Goal: Task Accomplishment & Management: Complete application form

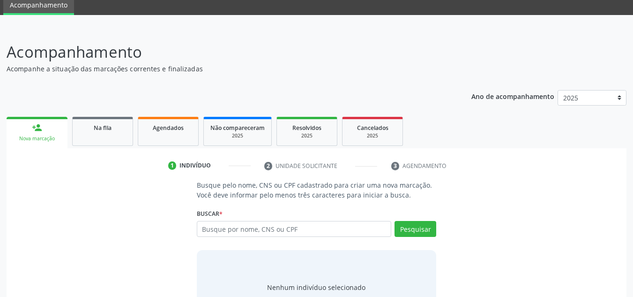
scroll to position [47, 0]
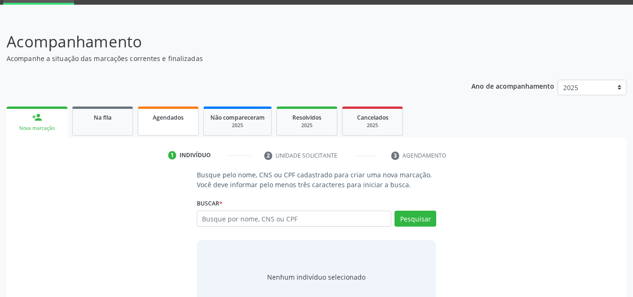
click at [165, 124] on link "Agendados" at bounding box center [168, 120] width 61 height 29
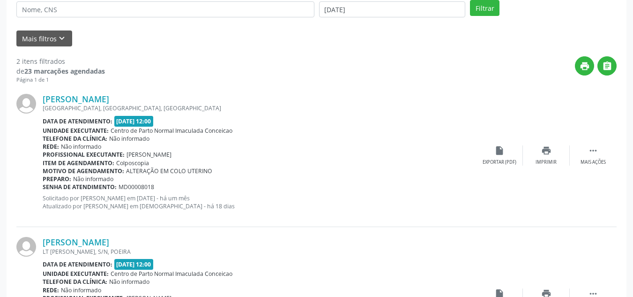
scroll to position [159, 0]
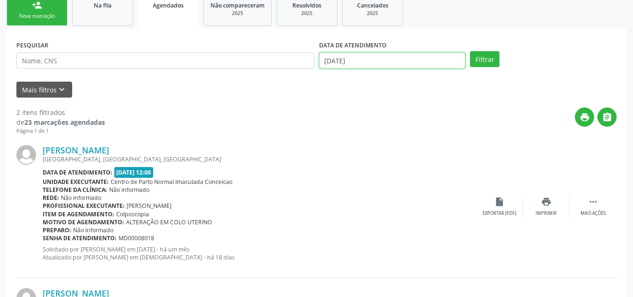
click at [366, 59] on input "[DATE]" at bounding box center [392, 60] width 147 height 16
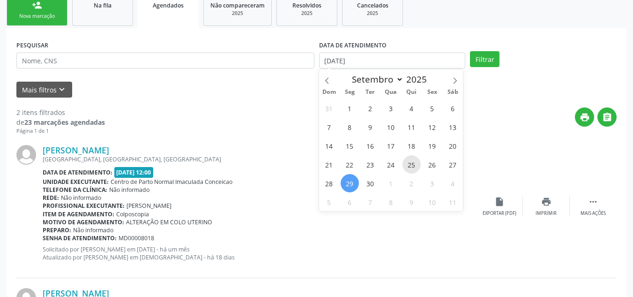
click at [413, 168] on span "25" at bounding box center [411, 164] width 18 height 18
type input "25/09/2025"
click at [352, 181] on span "29" at bounding box center [350, 183] width 18 height 18
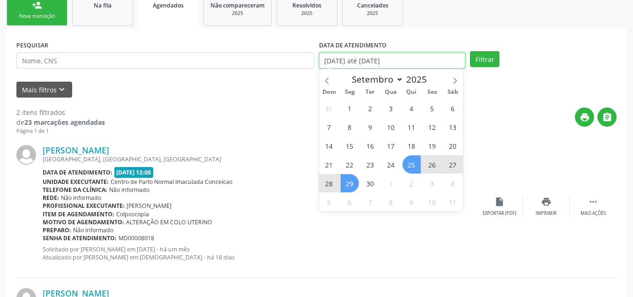
click at [425, 59] on input "[DATE] até [DATE]" at bounding box center [392, 60] width 147 height 16
click at [369, 164] on span "23" at bounding box center [370, 164] width 18 height 18
type input "[DATE]"
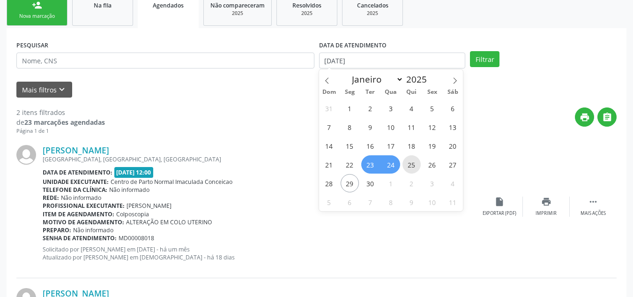
click at [415, 162] on span "25" at bounding box center [411, 164] width 18 height 18
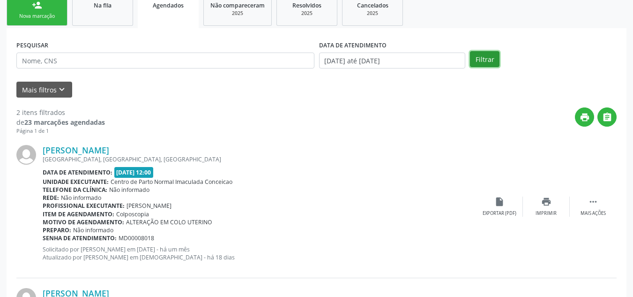
click at [479, 63] on button "Filtrar" at bounding box center [485, 59] width 30 height 16
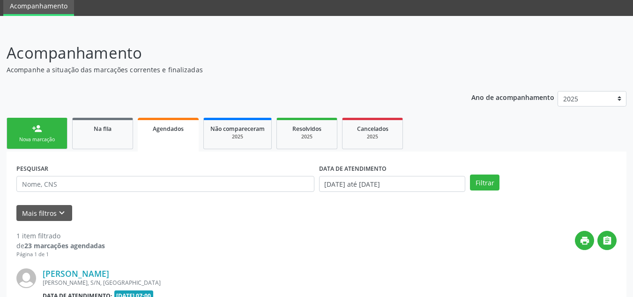
scroll to position [156, 0]
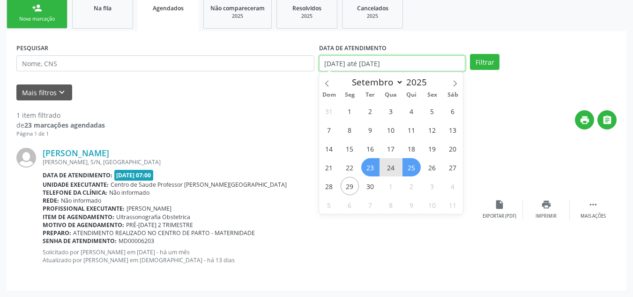
click at [422, 63] on input "[DATE] até [DATE]" at bounding box center [392, 63] width 147 height 16
click at [371, 167] on span "23" at bounding box center [370, 167] width 18 height 18
type input "[DATE]"
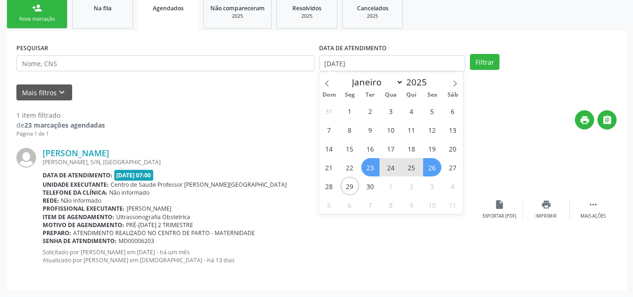
click at [435, 166] on span "26" at bounding box center [432, 167] width 18 height 18
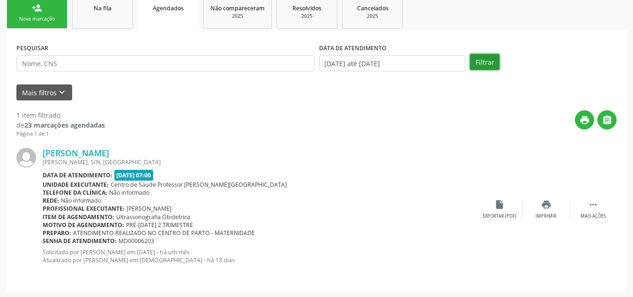
click at [483, 60] on button "Filtrar" at bounding box center [485, 62] width 30 height 16
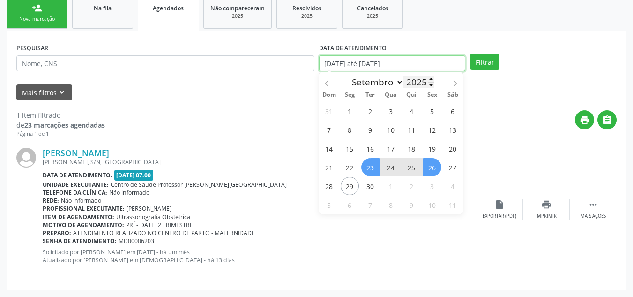
click at [352, 113] on span "1" at bounding box center [350, 111] width 18 height 18
type input "[DATE]"
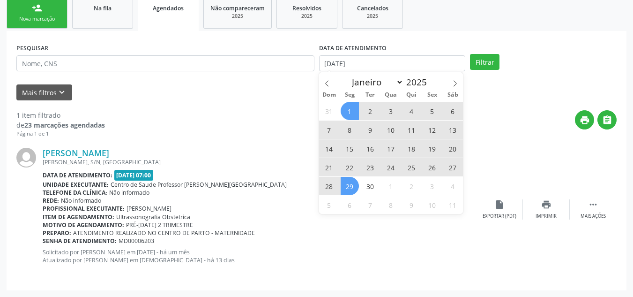
click at [352, 189] on span "29" at bounding box center [350, 186] width 18 height 18
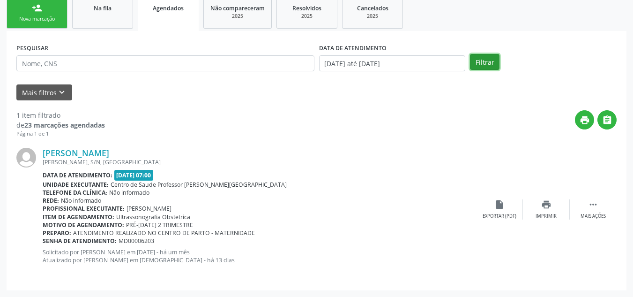
click at [489, 67] on button "Filtrar" at bounding box center [485, 62] width 30 height 16
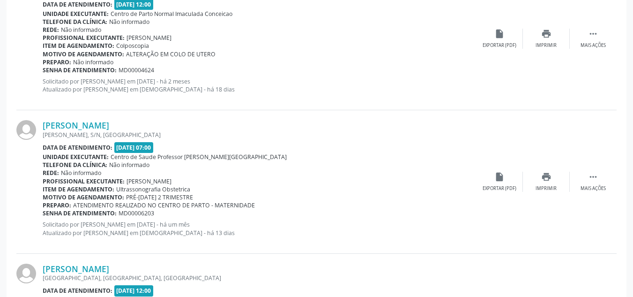
scroll to position [354, 0]
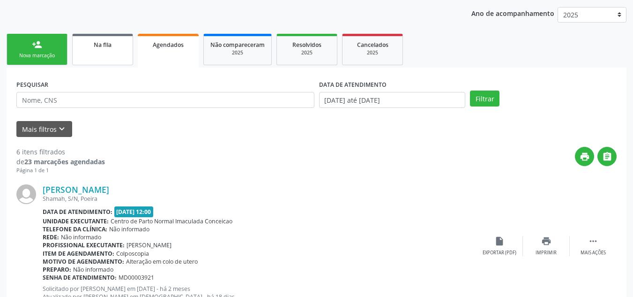
click at [89, 48] on div "Na fila" at bounding box center [102, 44] width 47 height 10
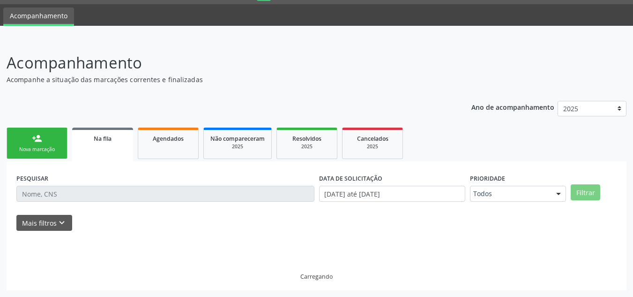
scroll to position [26, 0]
click at [56, 198] on input "text" at bounding box center [165, 194] width 298 height 16
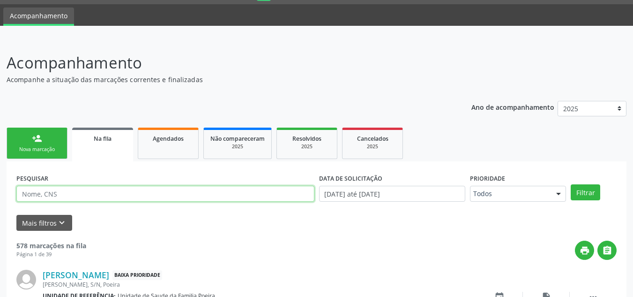
click at [47, 193] on input "text" at bounding box center [165, 194] width 298 height 16
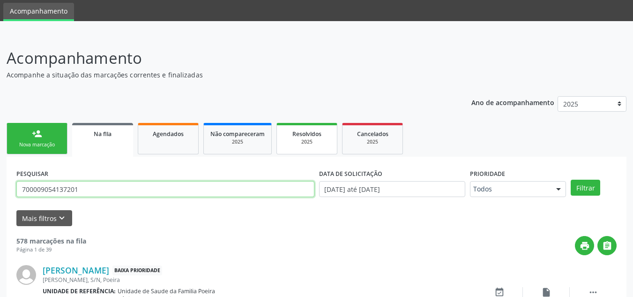
scroll to position [47, 0]
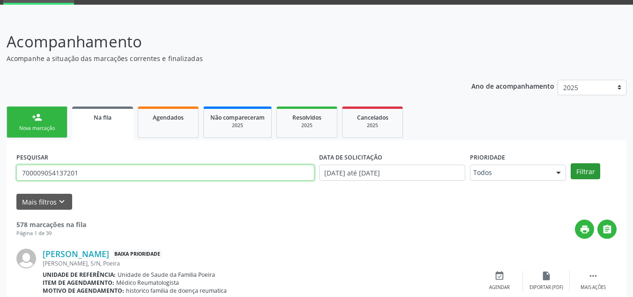
type input "700009054137201"
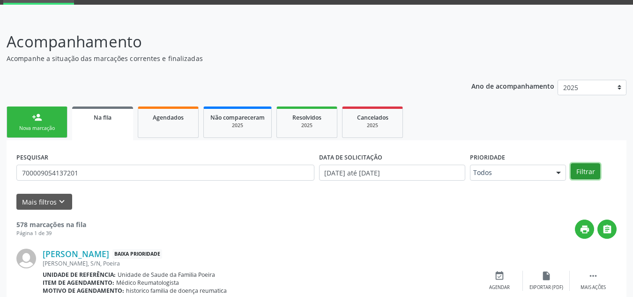
click at [587, 167] on button "Filtrar" at bounding box center [586, 171] width 30 height 16
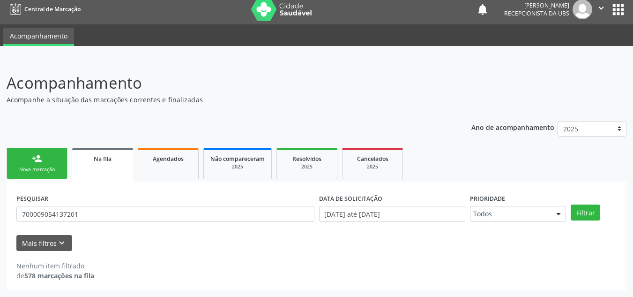
scroll to position [0, 0]
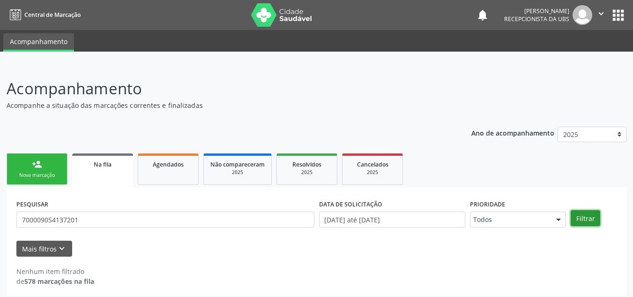
click at [578, 219] on button "Filtrar" at bounding box center [586, 218] width 30 height 16
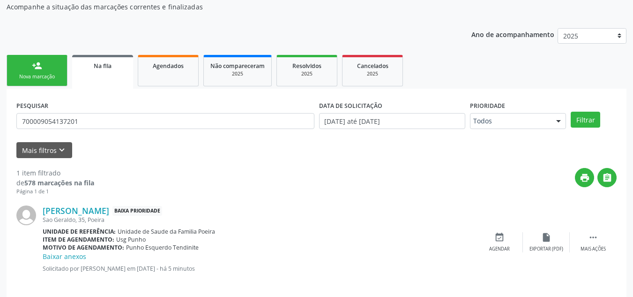
scroll to position [107, 0]
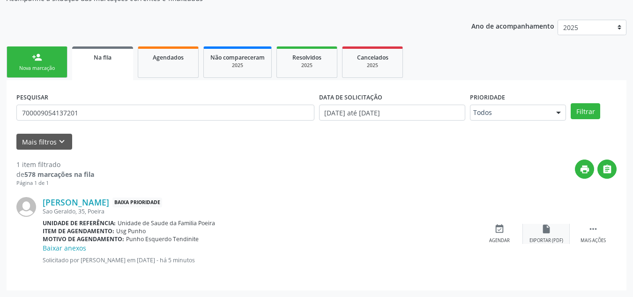
click at [550, 237] on div "Exportar (PDF)" at bounding box center [546, 240] width 34 height 7
click at [583, 241] on div "Mais ações" at bounding box center [592, 240] width 25 height 7
click at [358, 234] on div "event_available Agendar" at bounding box center [358, 233] width 47 height 20
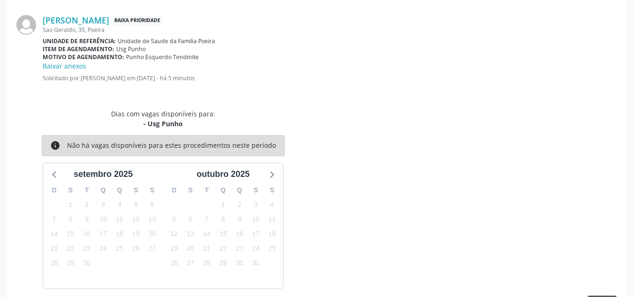
scroll to position [242, 0]
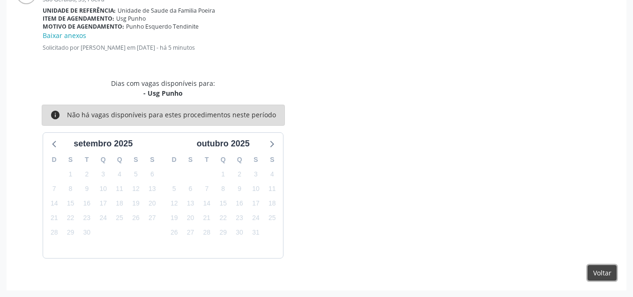
click at [599, 273] on button "Voltar" at bounding box center [601, 273] width 29 height 16
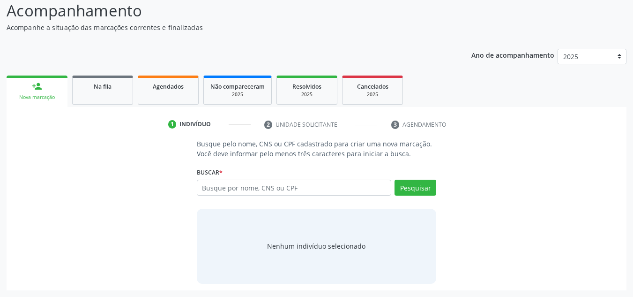
scroll to position [78, 0]
click at [92, 82] on div "Na fila" at bounding box center [102, 86] width 47 height 10
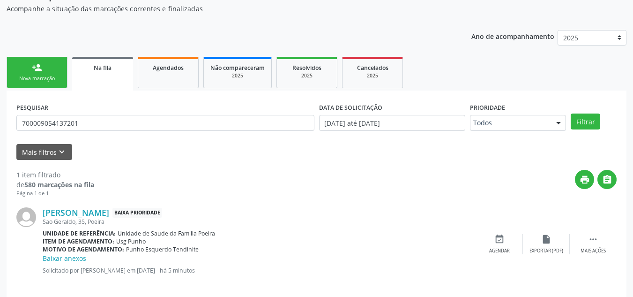
scroll to position [107, 0]
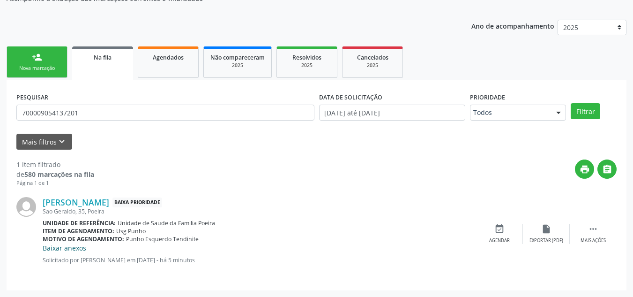
click at [77, 247] on link "Baixar anexos" at bounding box center [65, 247] width 44 height 9
click at [57, 249] on link "Baixar anexos" at bounding box center [65, 247] width 44 height 9
click at [90, 55] on div "Na fila" at bounding box center [103, 57] width 48 height 10
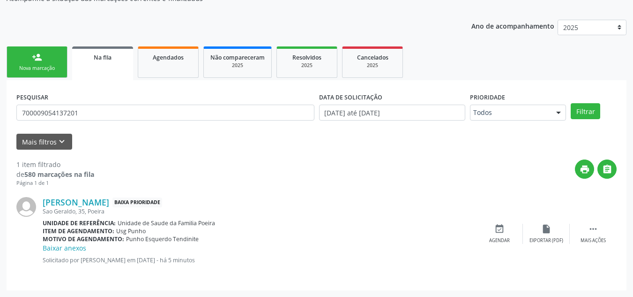
scroll to position [6, 0]
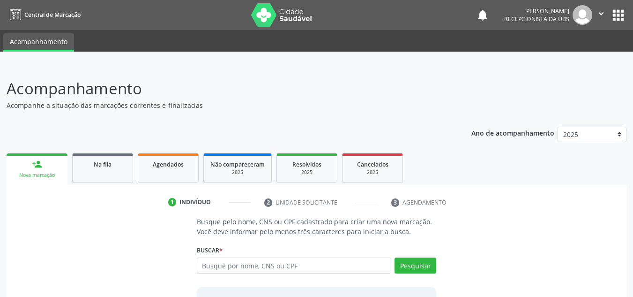
scroll to position [78, 0]
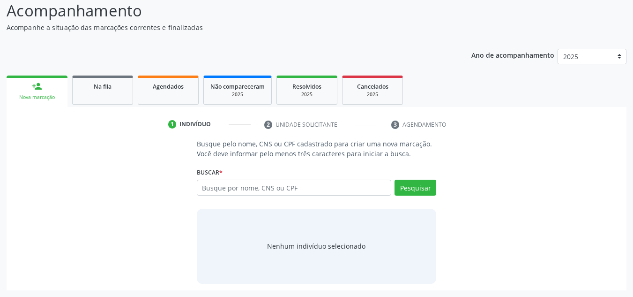
click at [94, 97] on link "Na fila" at bounding box center [102, 89] width 61 height 29
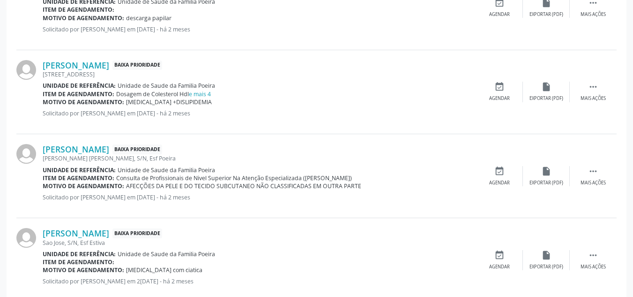
scroll to position [499, 0]
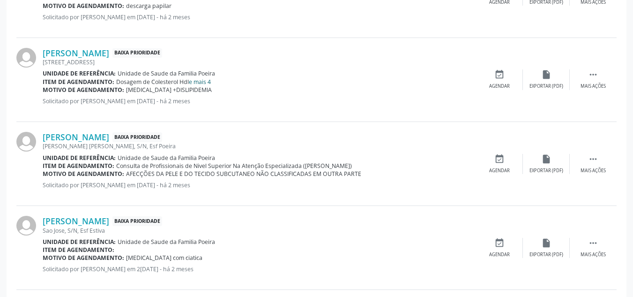
click at [200, 82] on link "e mais 4" at bounding box center [200, 82] width 22 height 8
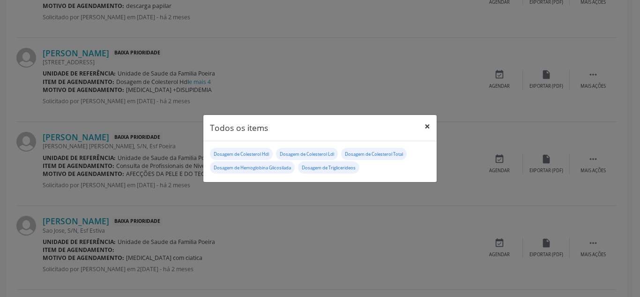
click at [427, 125] on button "×" at bounding box center [427, 126] width 19 height 23
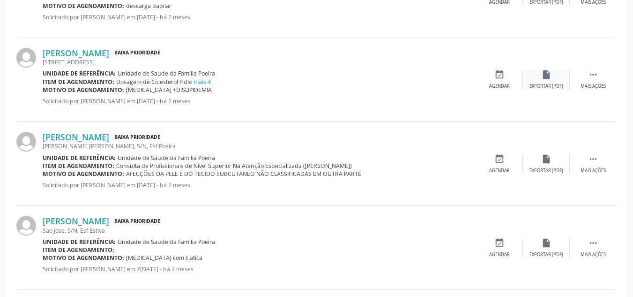
click at [533, 85] on div "Exportar (PDF)" at bounding box center [546, 86] width 34 height 7
click at [108, 52] on link "[PERSON_NAME]" at bounding box center [76, 53] width 67 height 10
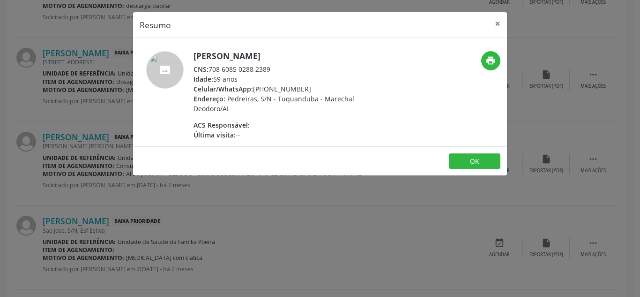
drag, startPoint x: 209, startPoint y: 69, endPoint x: 274, endPoint y: 69, distance: 64.2
click at [274, 69] on div "CNS: 708 6085 0288 2389" at bounding box center [284, 69] width 182 height 10
copy div "708 6085 0288 2389"
click at [496, 25] on button "×" at bounding box center [497, 23] width 19 height 23
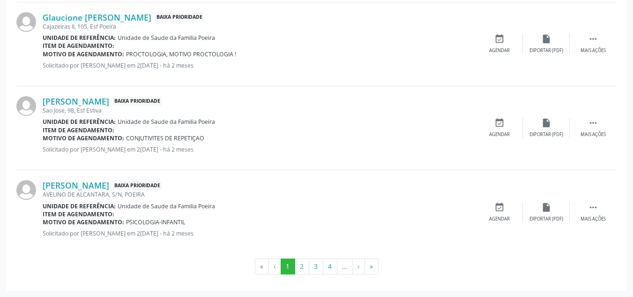
scroll to position [1299, 0]
click at [299, 266] on button "2" at bounding box center [302, 266] width 15 height 16
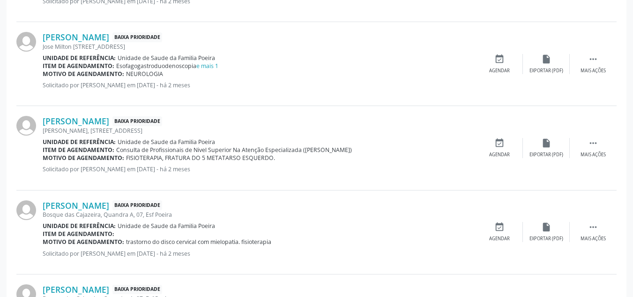
scroll to position [682, 0]
click at [213, 65] on link "e mais 1" at bounding box center [207, 67] width 22 height 8
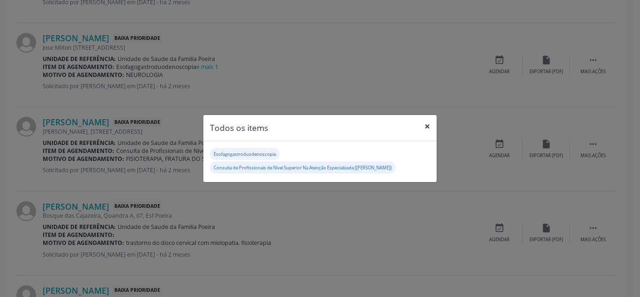
click at [427, 125] on button "×" at bounding box center [427, 126] width 19 height 23
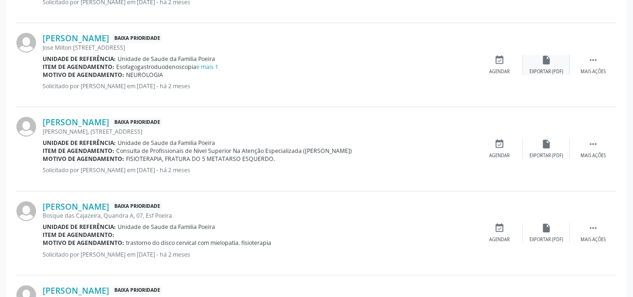
click at [552, 66] on div "insert_drive_file Exportar (PDF)" at bounding box center [546, 65] width 47 height 20
click at [604, 67] on div " Mais ações" at bounding box center [593, 65] width 47 height 20
click at [537, 61] on div "edit Editar" at bounding box center [546, 65] width 47 height 20
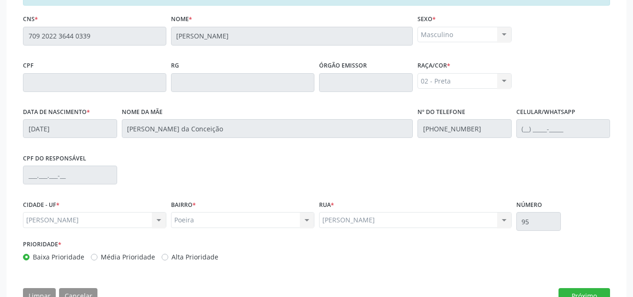
scroll to position [264, 0]
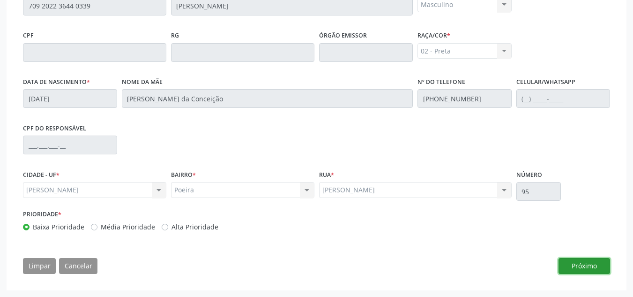
click at [574, 261] on button "Próximo" at bounding box center [584, 266] width 52 height 16
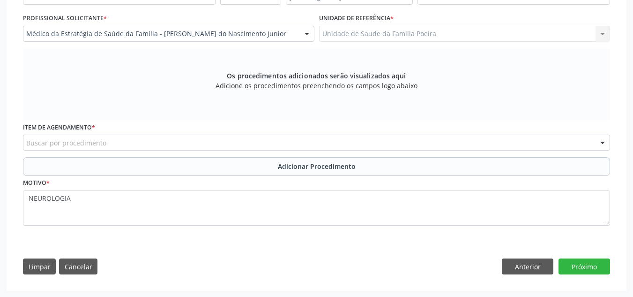
scroll to position [245, 0]
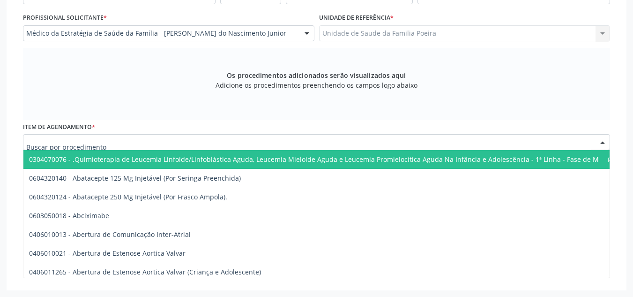
click at [50, 140] on input "text" at bounding box center [308, 146] width 565 height 19
click at [186, 108] on div "Os procedimentos adicionados serão visualizados aqui Adicione os procedimentos …" at bounding box center [316, 84] width 587 height 72
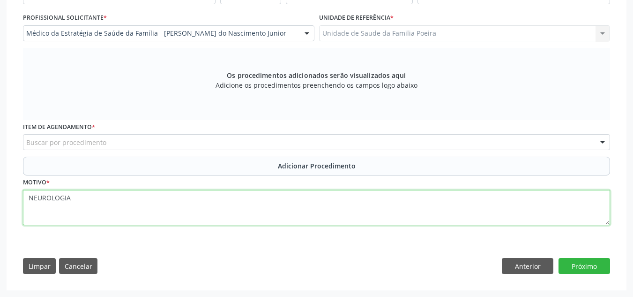
click at [88, 201] on textarea "NEUROLOGIA" at bounding box center [316, 208] width 587 height 36
type textarea "N"
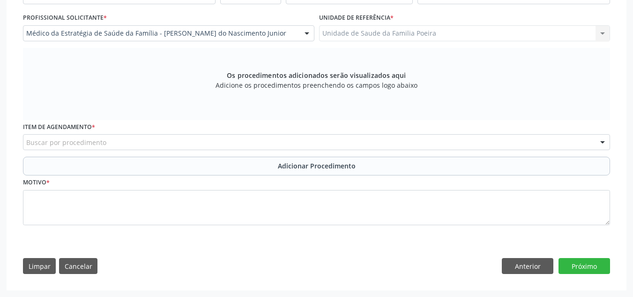
click at [71, 131] on label "Item de agendamento *" at bounding box center [59, 127] width 72 height 15
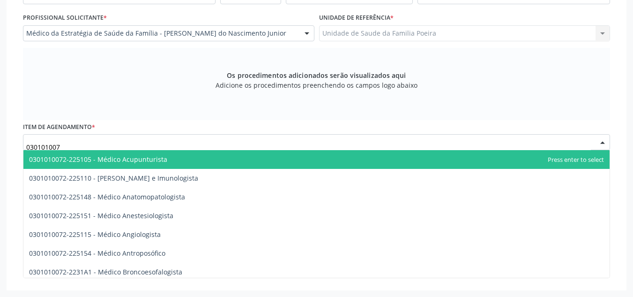
type input "0301010072"
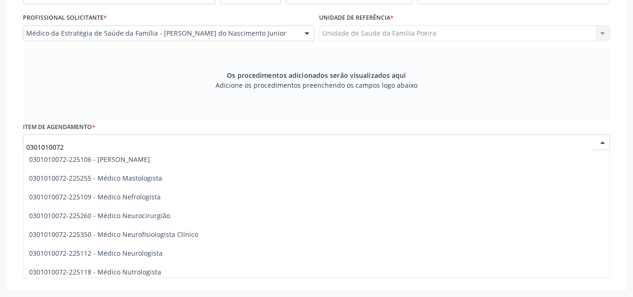
scroll to position [703, 0]
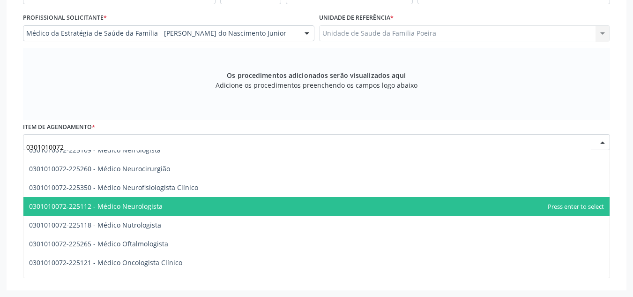
click at [126, 213] on span "0301010072-225112 - Médico Neurologista" at bounding box center [316, 206] width 586 height 19
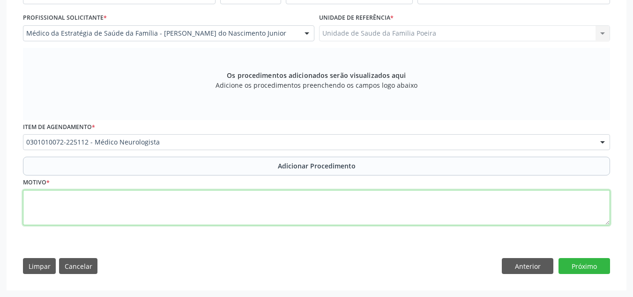
drag, startPoint x: 126, startPoint y: 215, endPoint x: 125, endPoint y: 222, distance: 7.2
click at [125, 216] on textarea at bounding box center [316, 208] width 587 height 36
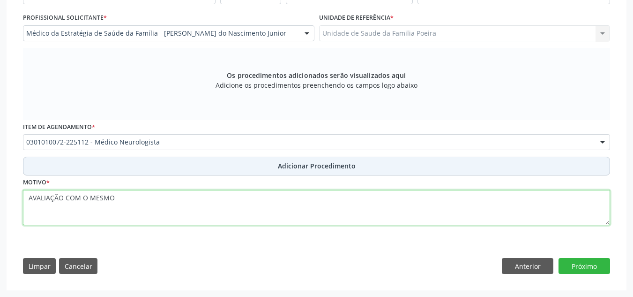
type textarea "AVALIAÇÃO COM O MESMO"
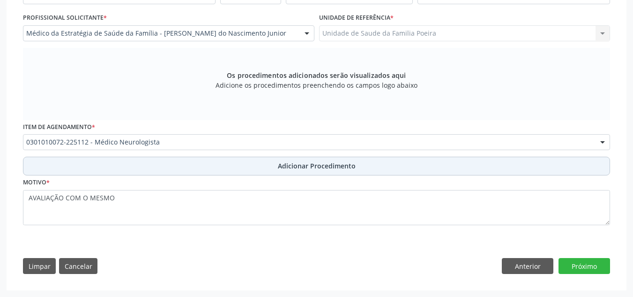
click at [240, 163] on button "Adicionar Procedimento" at bounding box center [316, 165] width 587 height 19
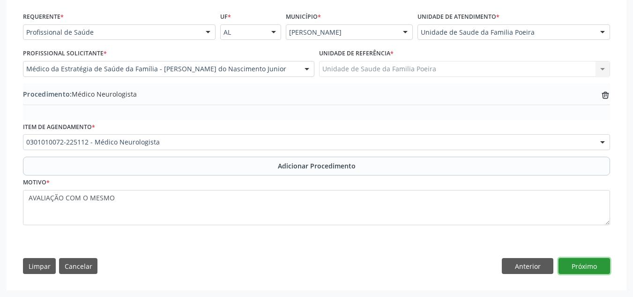
click at [595, 268] on button "Próximo" at bounding box center [584, 266] width 52 height 16
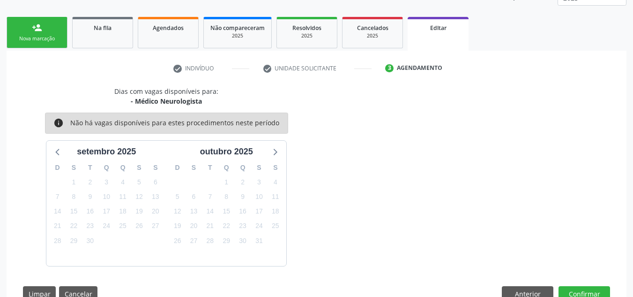
scroll to position [164, 0]
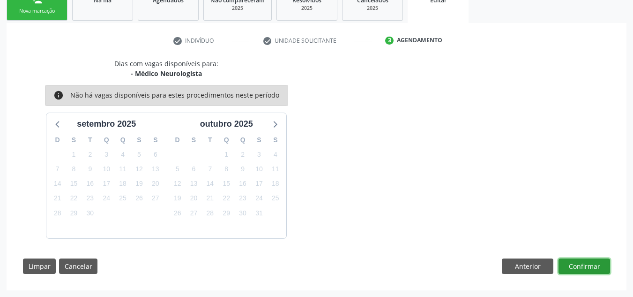
click at [595, 268] on button "Confirmar" at bounding box center [584, 266] width 52 height 16
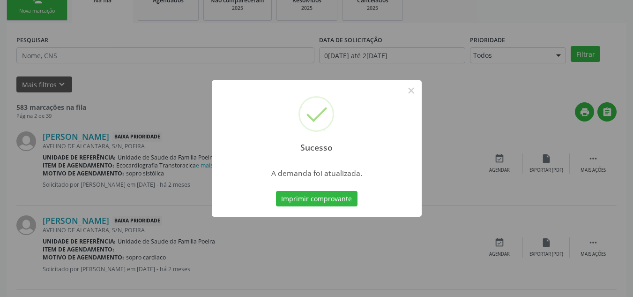
scroll to position [26, 0]
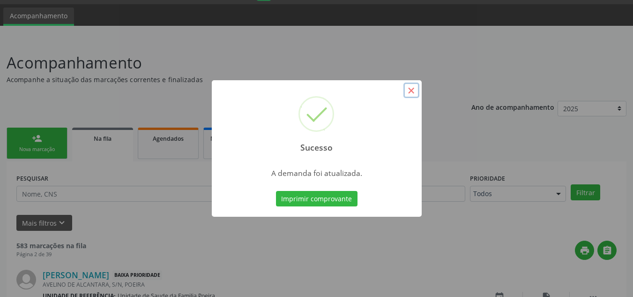
click at [410, 85] on button "×" at bounding box center [411, 90] width 16 height 16
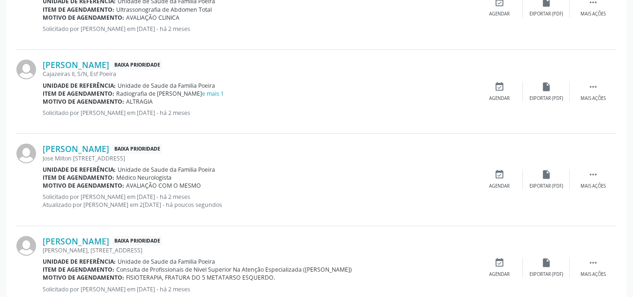
scroll to position [588, 0]
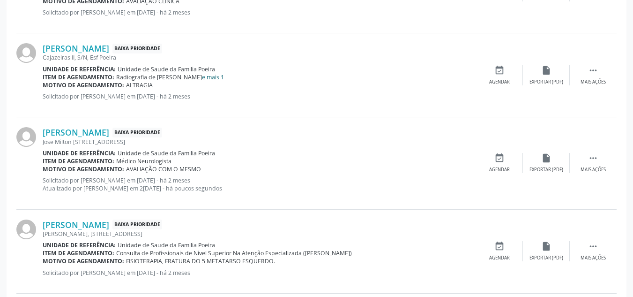
click at [202, 74] on link "e mais 1" at bounding box center [213, 77] width 22 height 8
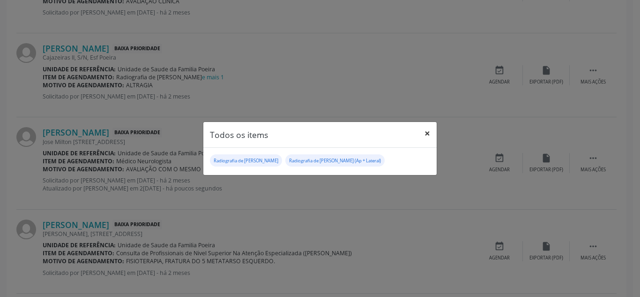
click at [427, 136] on button "×" at bounding box center [427, 133] width 19 height 23
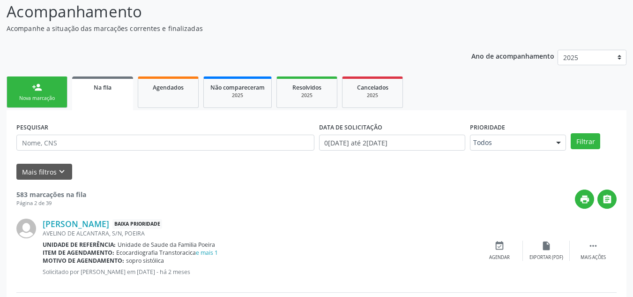
scroll to position [0, 0]
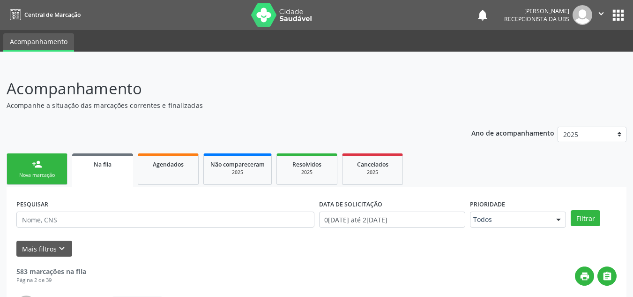
click at [599, 8] on button "" at bounding box center [601, 15] width 18 height 20
click at [580, 59] on link "Sair" at bounding box center [577, 57] width 65 height 13
